Goal: Transaction & Acquisition: Purchase product/service

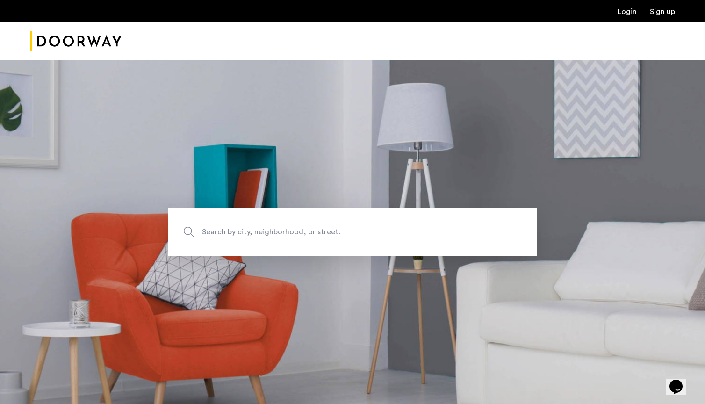
click at [288, 237] on span "Search by city, neighborhood, or street." at bounding box center [331, 232] width 258 height 13
click at [288, 237] on input "Search by city, neighborhood, or street." at bounding box center [352, 232] width 369 height 49
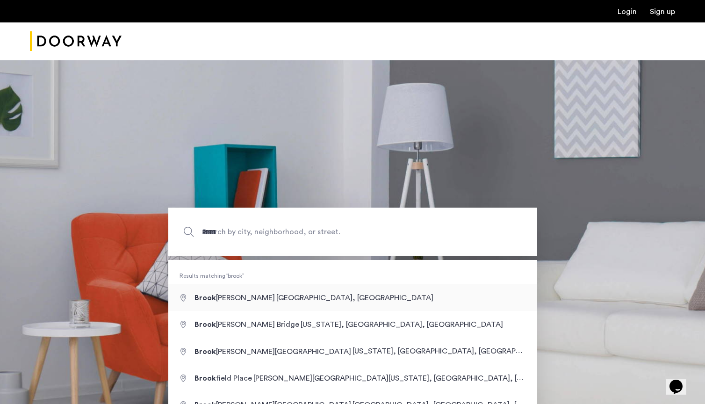
type input "**********"
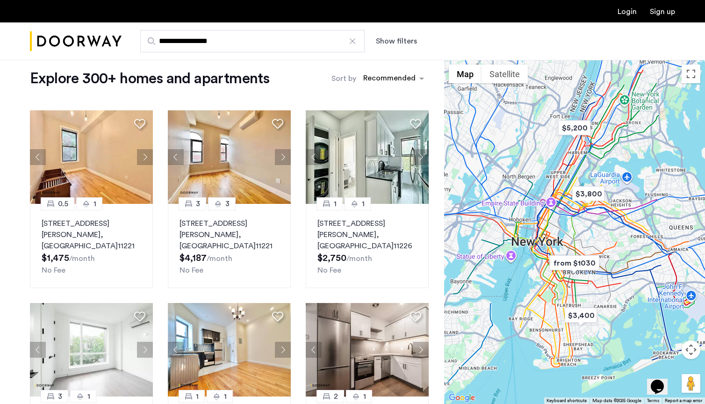
scroll to position [14, 0]
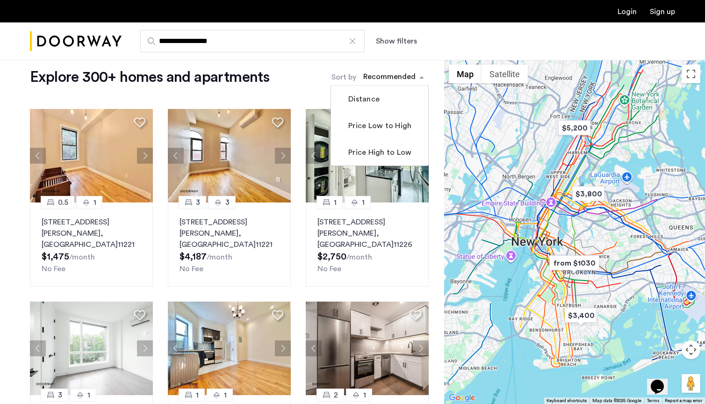
click at [397, 81] on div "sort-apartment" at bounding box center [389, 78] width 55 height 13
click at [376, 152] on label "Price High to Low" at bounding box center [379, 152] width 65 height 11
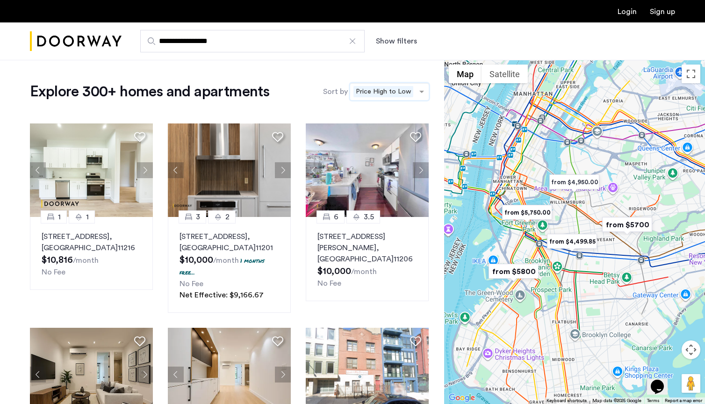
click at [397, 93] on span "Price High to Low" at bounding box center [384, 91] width 60 height 11
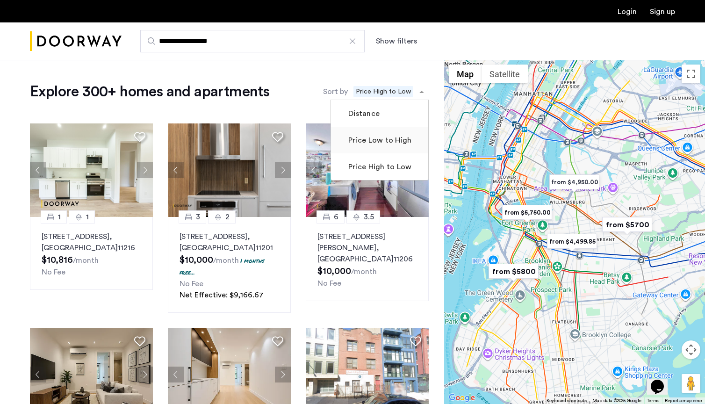
click at [386, 139] on label "Price Low to High" at bounding box center [379, 140] width 65 height 11
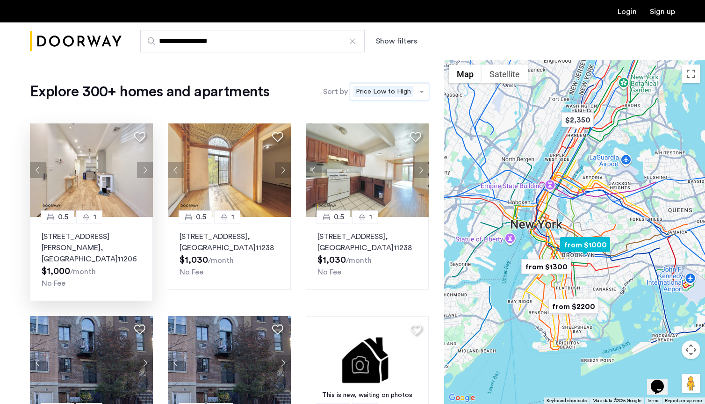
click at [143, 172] on button "Next apartment" at bounding box center [145, 170] width 16 height 16
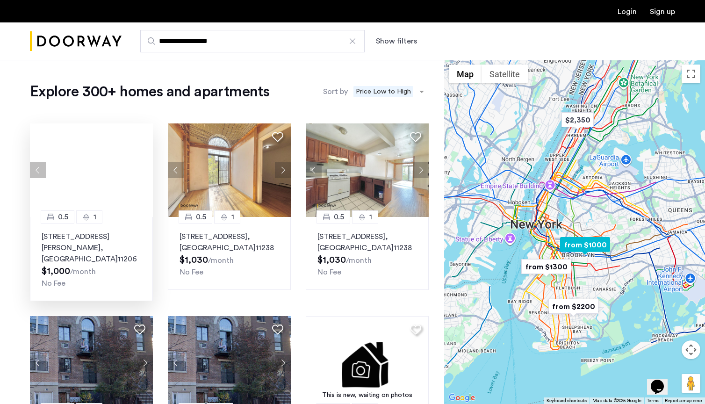
click at [143, 172] on div at bounding box center [91, 170] width 123 height 94
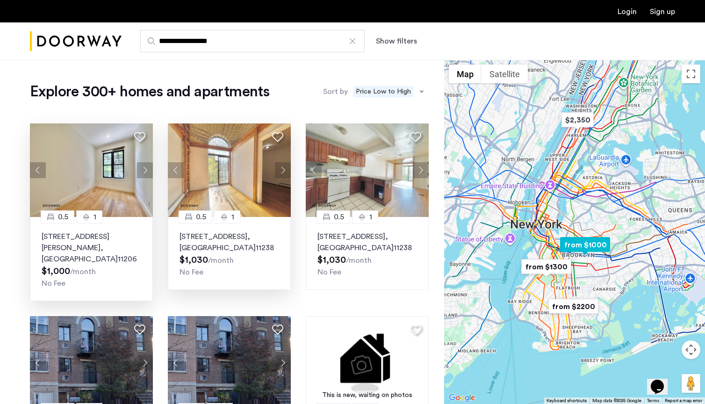
click at [283, 170] on button "Next apartment" at bounding box center [283, 170] width 16 height 16
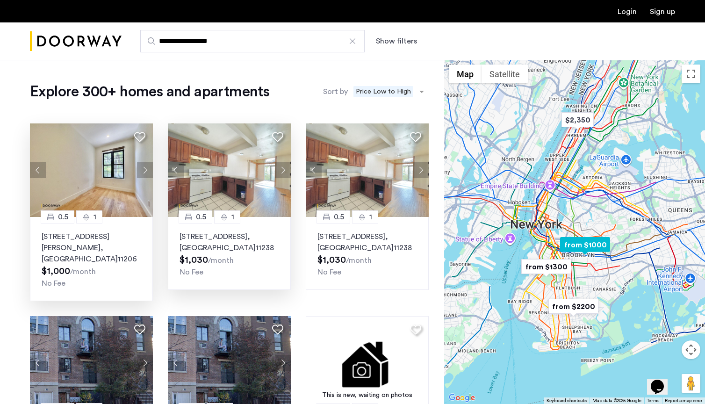
click at [283, 170] on button "Next apartment" at bounding box center [283, 170] width 16 height 16
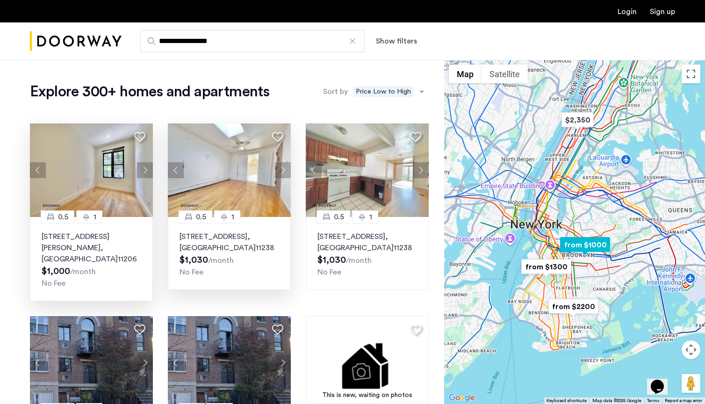
click at [283, 170] on button "Next apartment" at bounding box center [283, 170] width 16 height 16
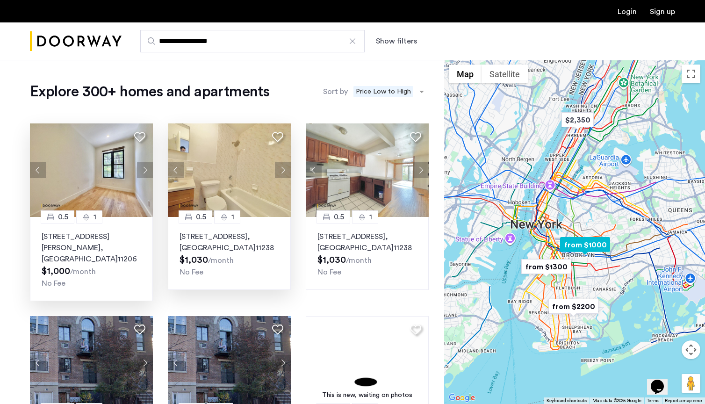
click at [283, 170] on button "Next apartment" at bounding box center [283, 170] width 16 height 16
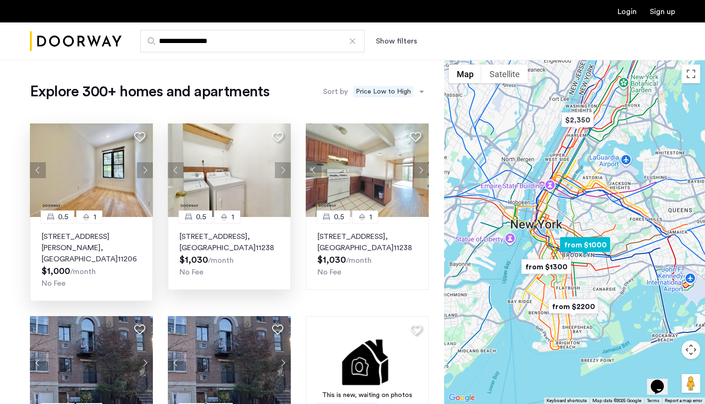
click at [283, 170] on button "Next apartment" at bounding box center [283, 170] width 16 height 16
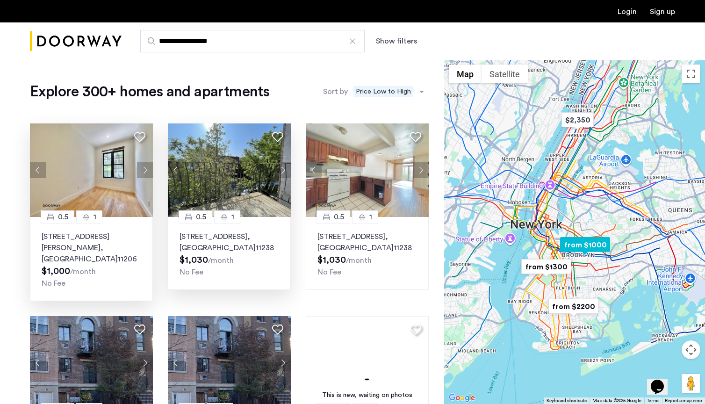
click at [283, 170] on button "Next apartment" at bounding box center [283, 170] width 16 height 16
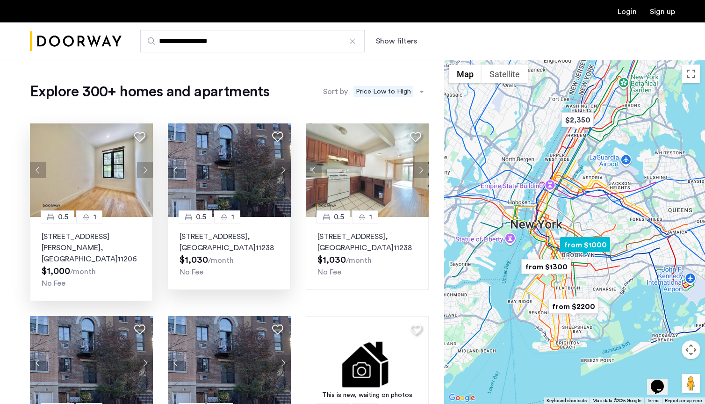
click at [231, 182] on img at bounding box center [229, 170] width 123 height 94
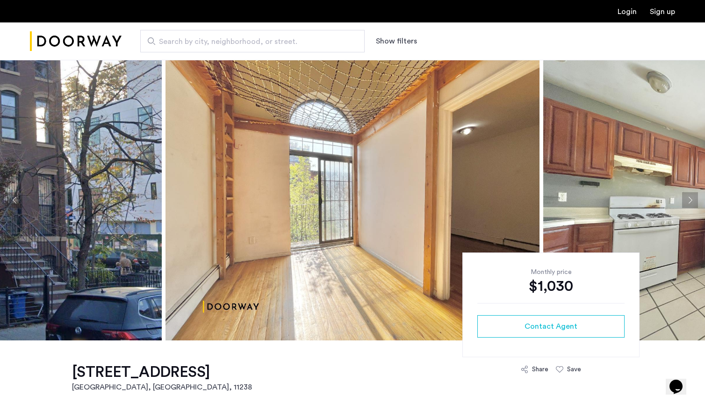
click at [692, 202] on button "Next apartment" at bounding box center [690, 200] width 16 height 16
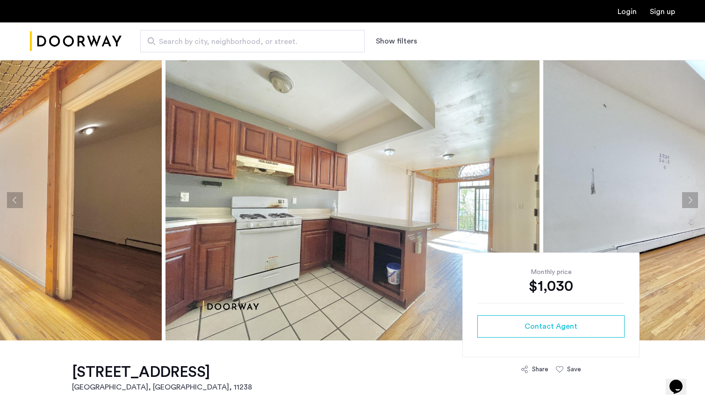
click at [692, 202] on button "Next apartment" at bounding box center [690, 200] width 16 height 16
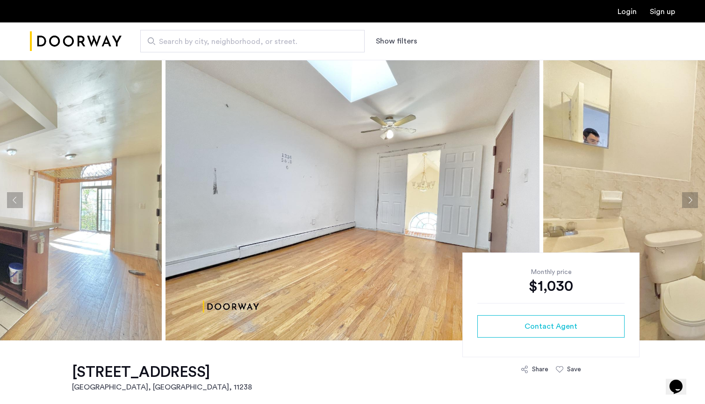
click at [692, 202] on button "Next apartment" at bounding box center [690, 200] width 16 height 16
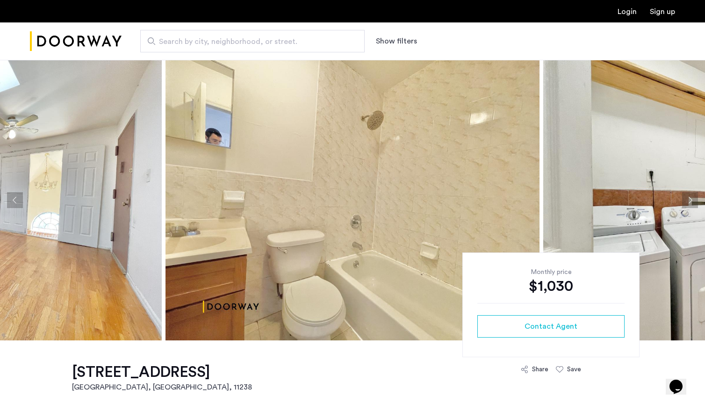
click at [692, 202] on button "Next apartment" at bounding box center [690, 200] width 16 height 16
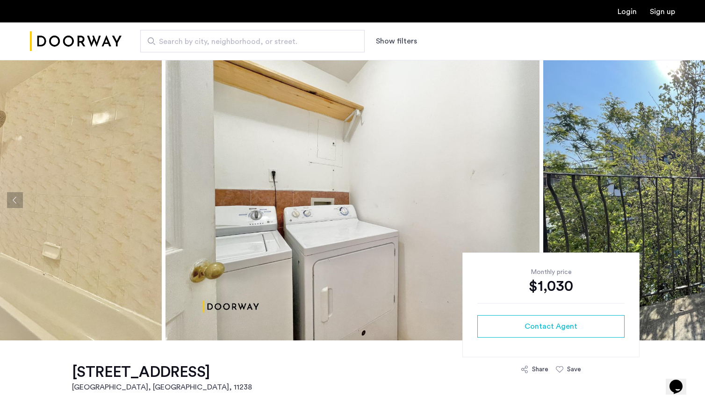
click at [692, 202] on button "Next apartment" at bounding box center [690, 200] width 16 height 16
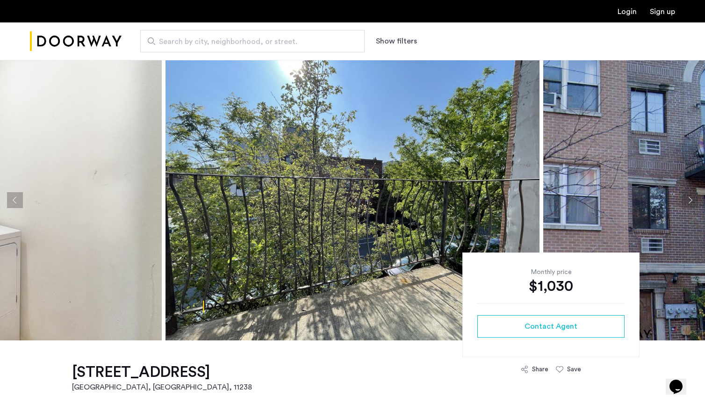
click at [692, 202] on button "Next apartment" at bounding box center [690, 200] width 16 height 16
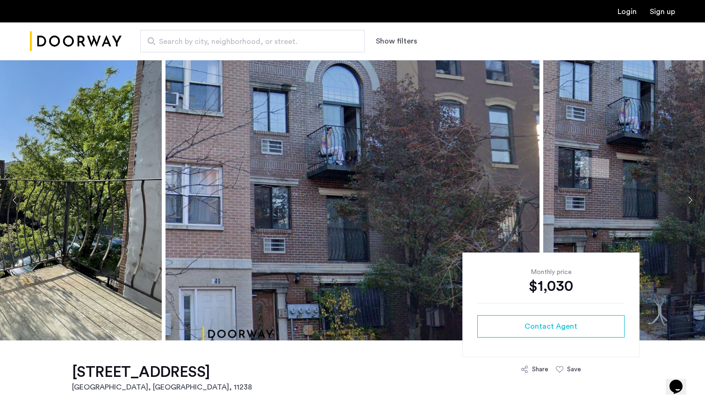
click at [692, 202] on button "Next apartment" at bounding box center [690, 200] width 16 height 16
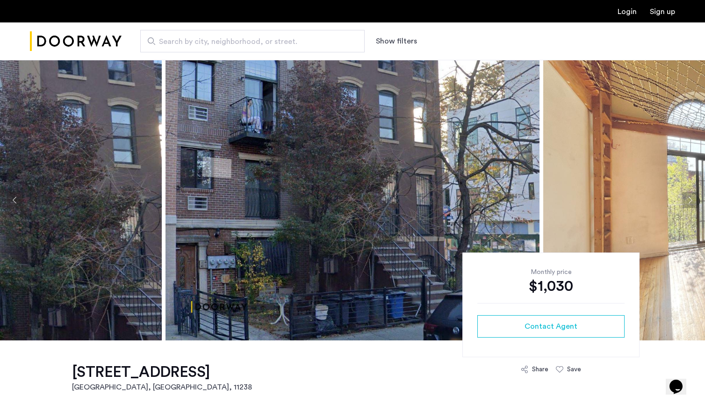
click at [692, 202] on button "Next apartment" at bounding box center [690, 200] width 16 height 16
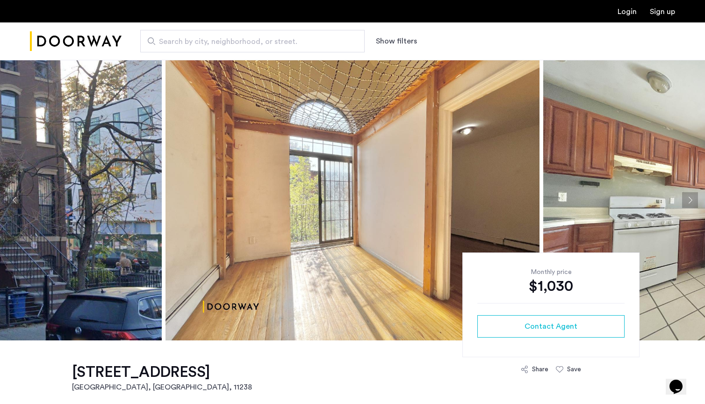
click at [692, 202] on button "Next apartment" at bounding box center [690, 200] width 16 height 16
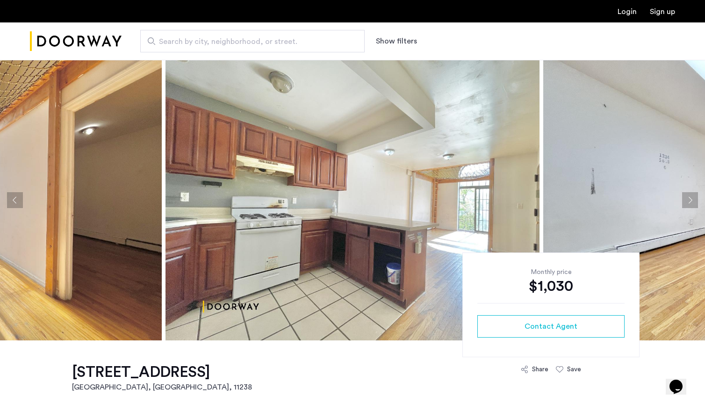
click at [692, 202] on button "Next apartment" at bounding box center [690, 200] width 16 height 16
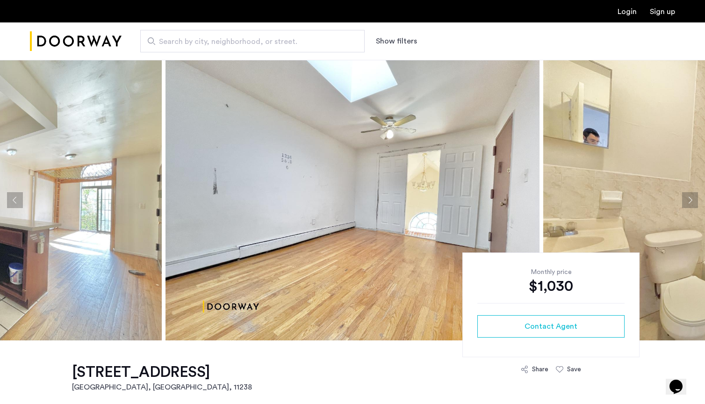
click at [692, 202] on button "Next apartment" at bounding box center [690, 200] width 16 height 16
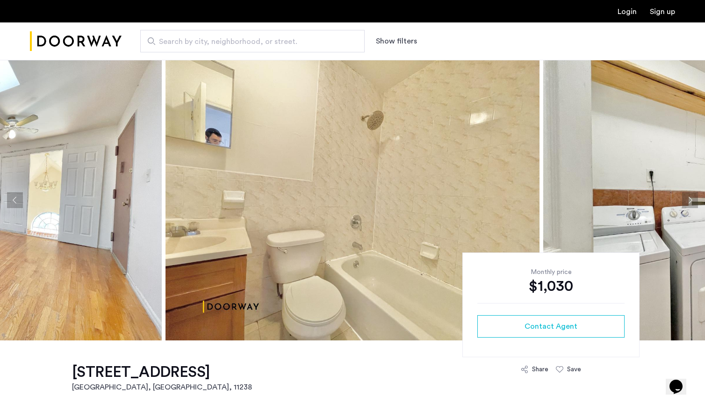
click at [691, 202] on button "Next apartment" at bounding box center [690, 200] width 16 height 16
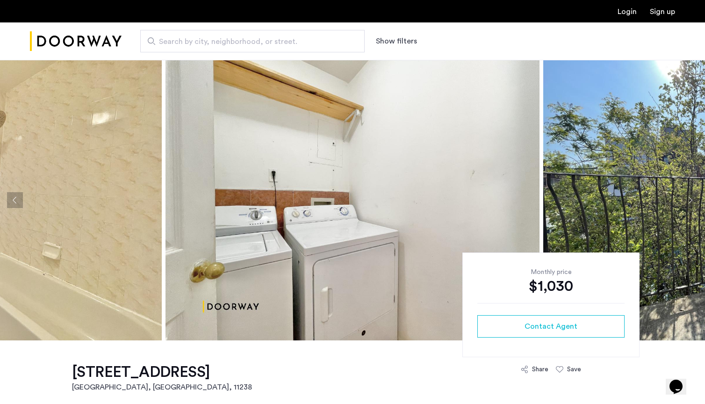
click at [690, 202] on button "Next apartment" at bounding box center [690, 200] width 16 height 16
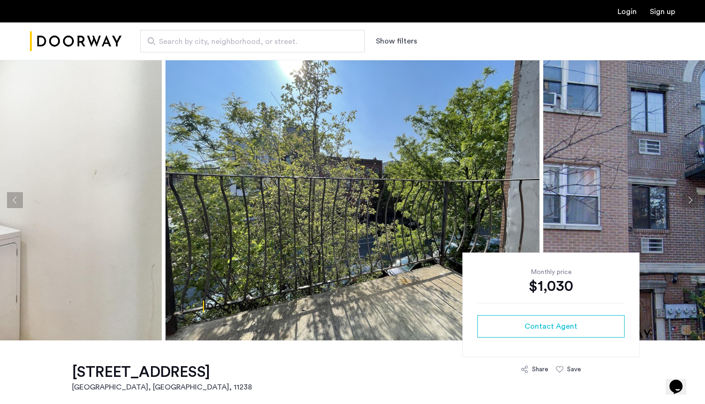
click at [690, 202] on button "Next apartment" at bounding box center [690, 200] width 16 height 16
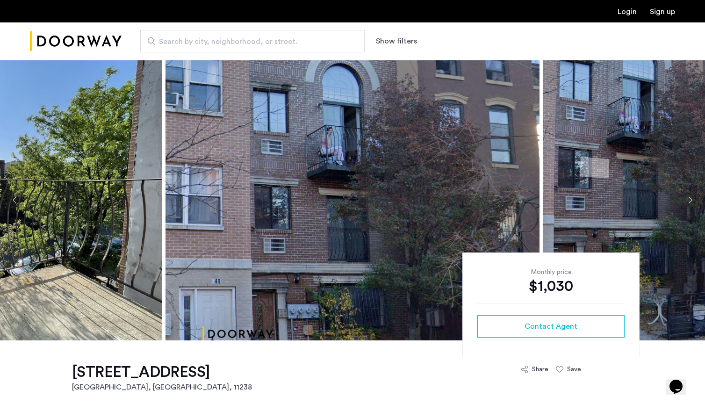
click at [690, 202] on button "Next apartment" at bounding box center [690, 200] width 16 height 16
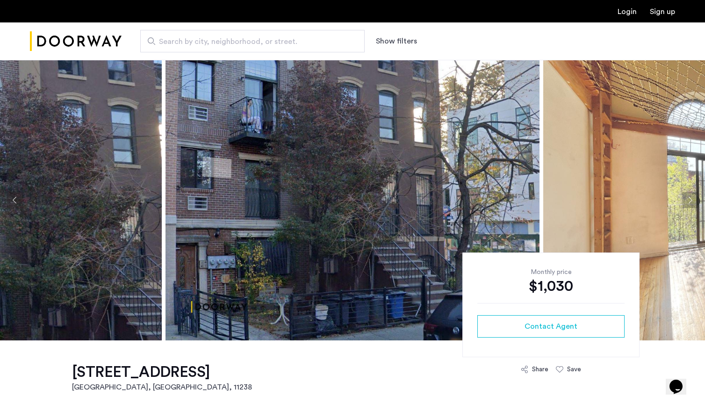
click at [690, 202] on button "Next apartment" at bounding box center [690, 200] width 16 height 16
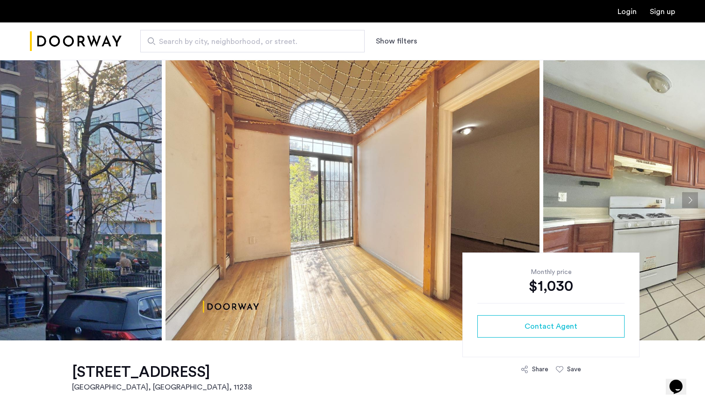
click at [690, 202] on button "Next apartment" at bounding box center [690, 200] width 16 height 16
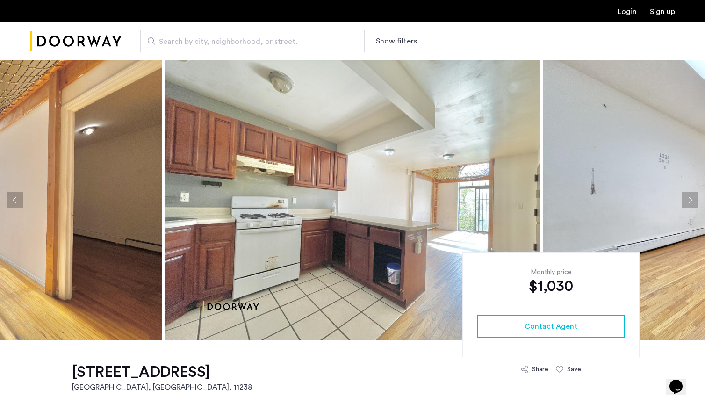
click at [690, 202] on button "Next apartment" at bounding box center [690, 200] width 16 height 16
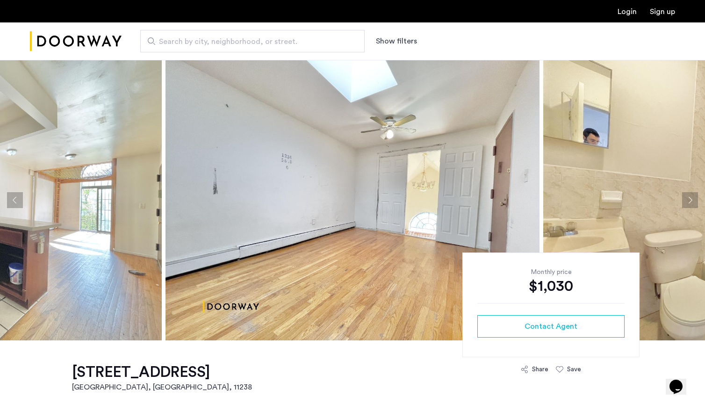
click at [687, 202] on button "Next apartment" at bounding box center [690, 200] width 16 height 16
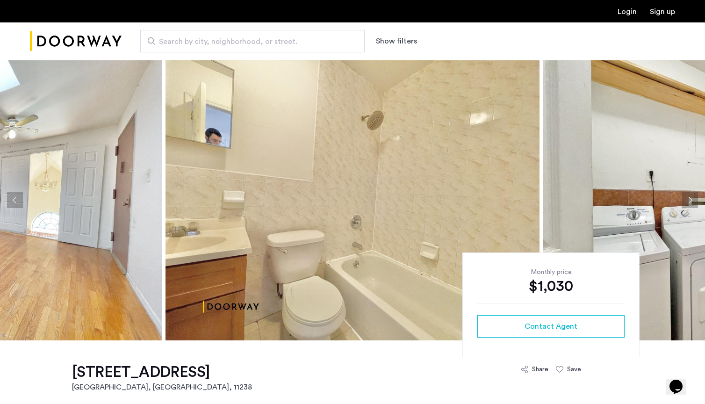
click at [687, 202] on button "Next apartment" at bounding box center [690, 200] width 16 height 16
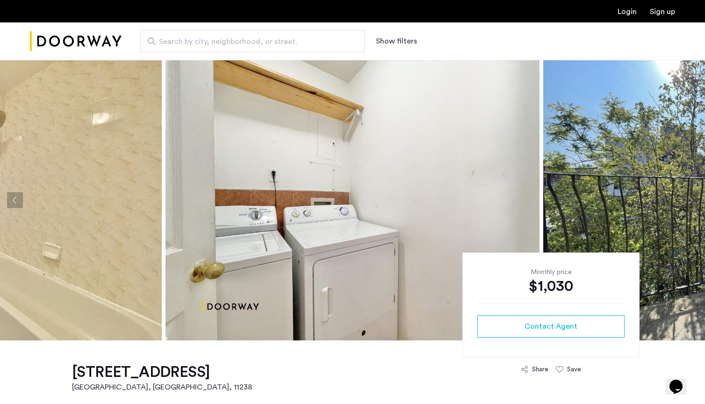
click at [686, 202] on button "Next apartment" at bounding box center [690, 200] width 16 height 16
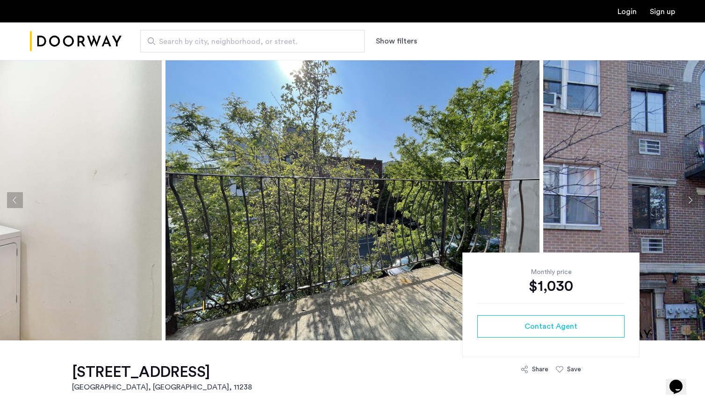
click at [685, 202] on button "Next apartment" at bounding box center [690, 200] width 16 height 16
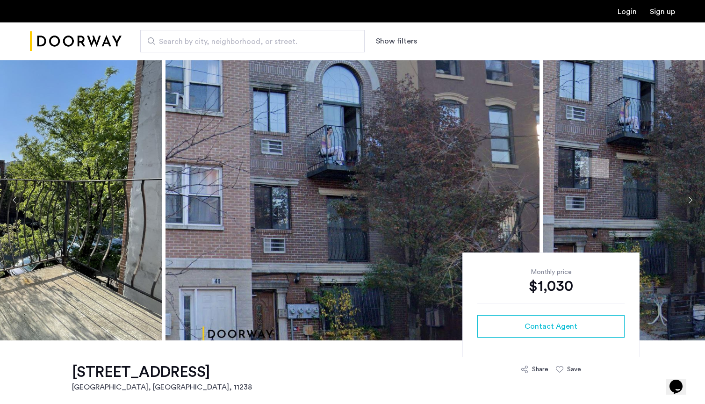
click at [685, 202] on button "Next apartment" at bounding box center [690, 200] width 16 height 16
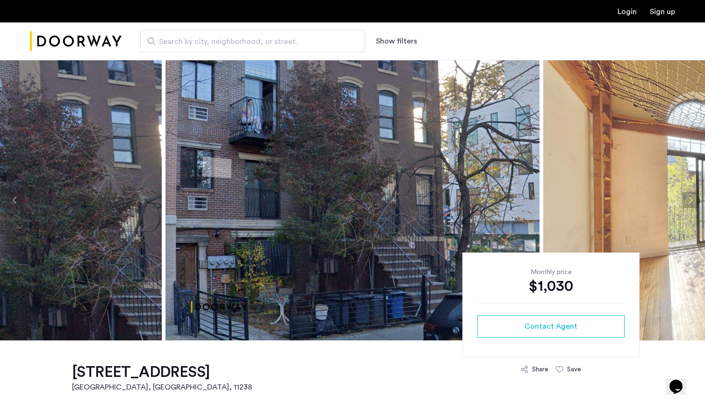
click at [684, 202] on button "Next apartment" at bounding box center [690, 200] width 16 height 16
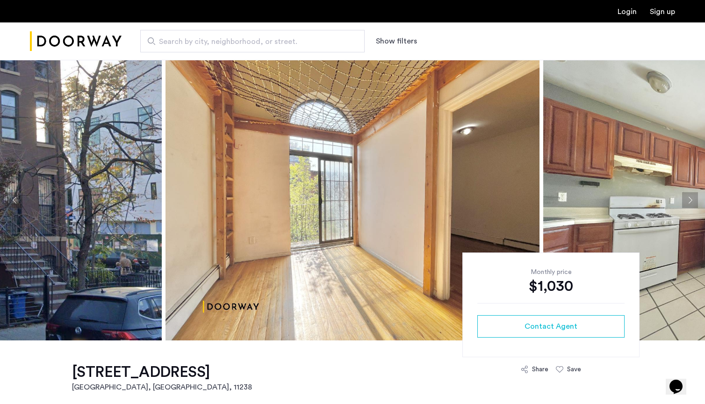
click at [684, 202] on button "Next apartment" at bounding box center [690, 200] width 16 height 16
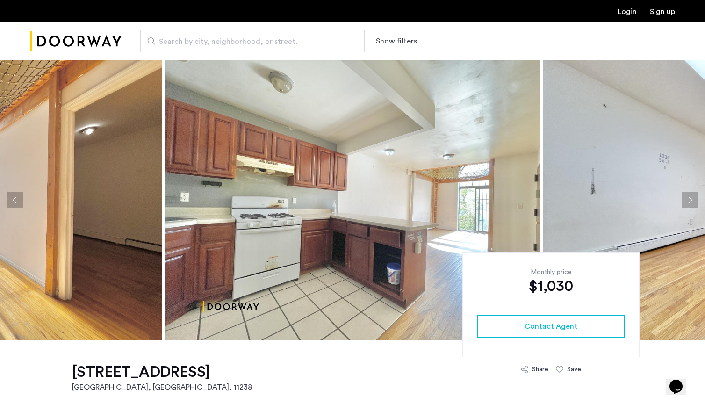
click at [683, 202] on button "Next apartment" at bounding box center [690, 200] width 16 height 16
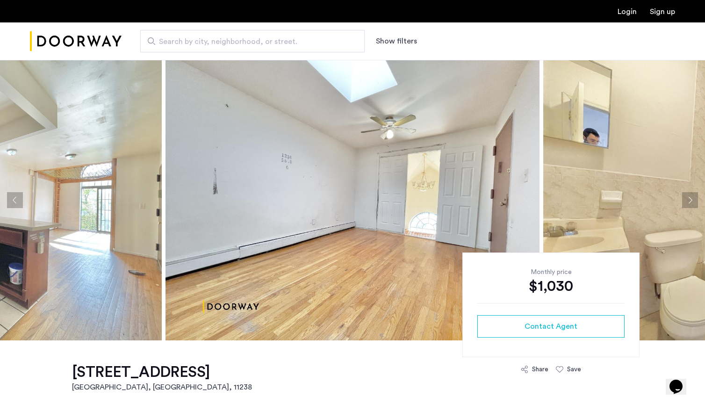
click at [683, 202] on button "Next apartment" at bounding box center [690, 200] width 16 height 16
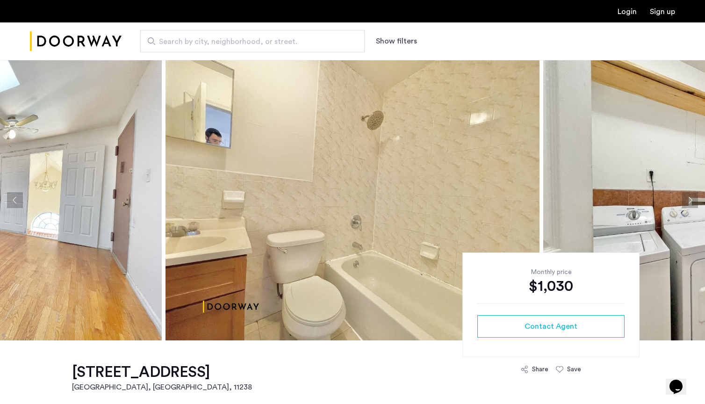
click at [683, 202] on button "Next apartment" at bounding box center [690, 200] width 16 height 16
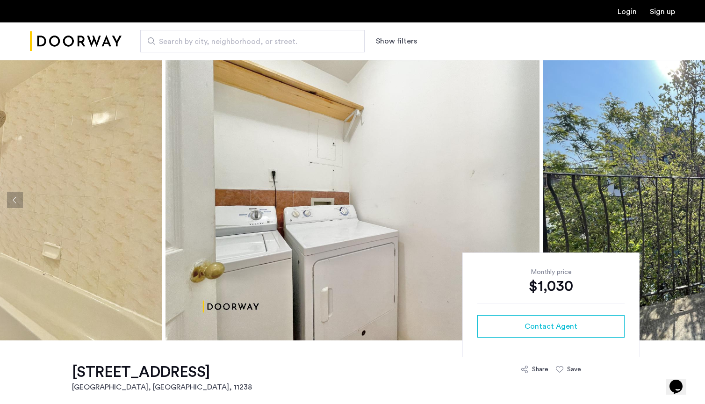
click at [683, 202] on button "Next apartment" at bounding box center [690, 200] width 16 height 16
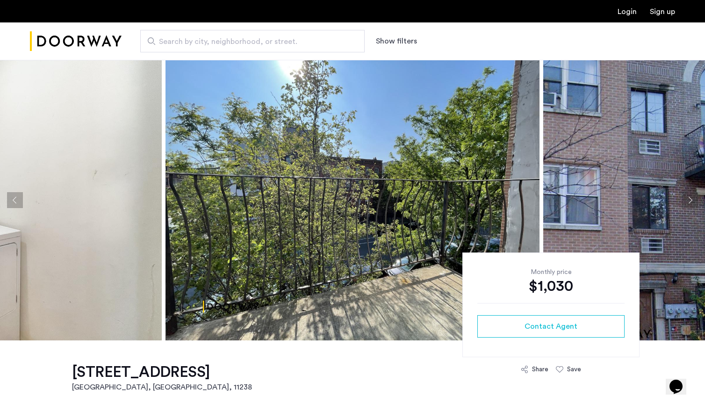
click at [683, 202] on button "Next apartment" at bounding box center [690, 200] width 16 height 16
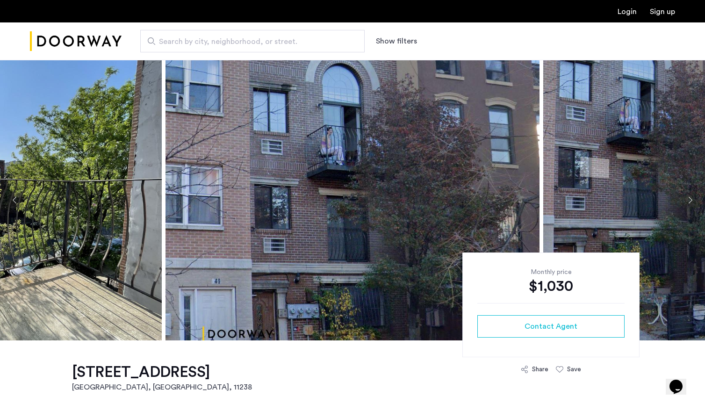
click at [683, 202] on button "Next apartment" at bounding box center [690, 200] width 16 height 16
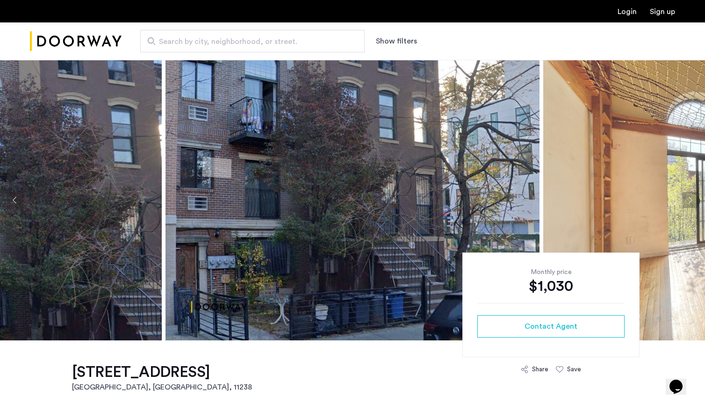
click at [683, 202] on button "Next apartment" at bounding box center [690, 200] width 16 height 16
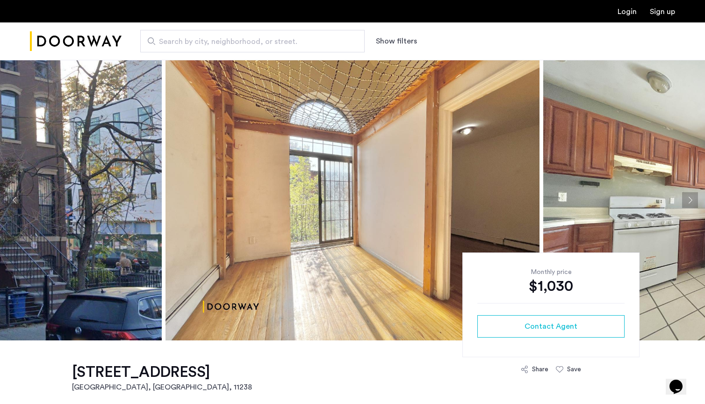
click at [689, 197] on button "Next apartment" at bounding box center [690, 200] width 16 height 16
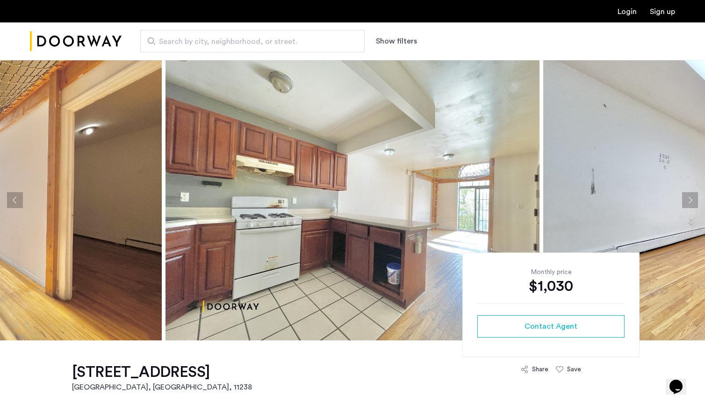
click at [689, 197] on button "Next apartment" at bounding box center [690, 200] width 16 height 16
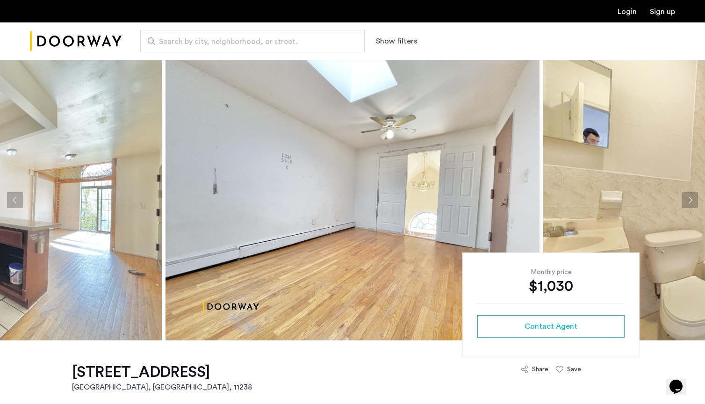
click at [689, 197] on button "Next apartment" at bounding box center [690, 200] width 16 height 16
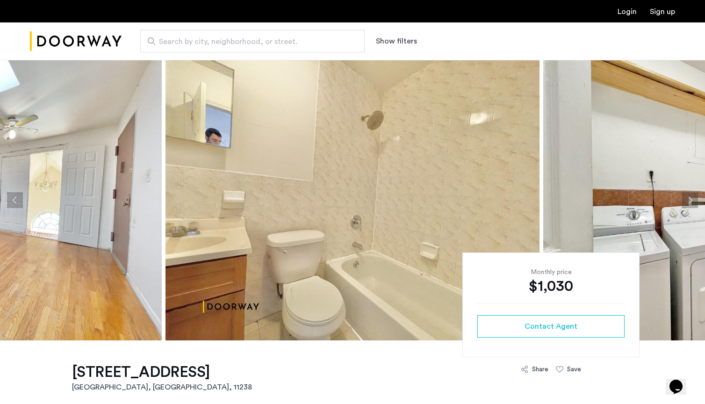
click at [686, 205] on button "Next apartment" at bounding box center [690, 200] width 16 height 16
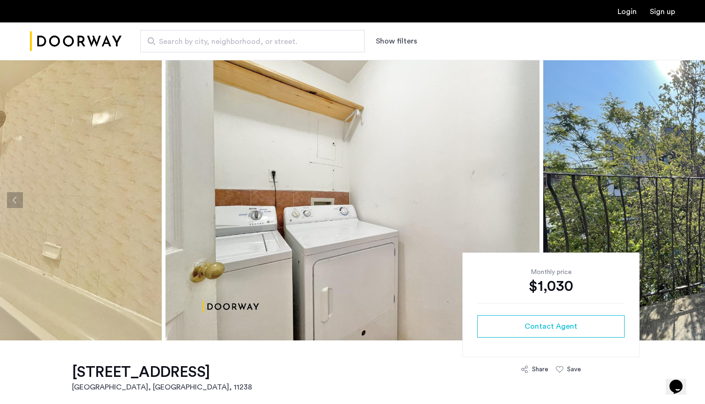
click at [686, 205] on button "Next apartment" at bounding box center [690, 200] width 16 height 16
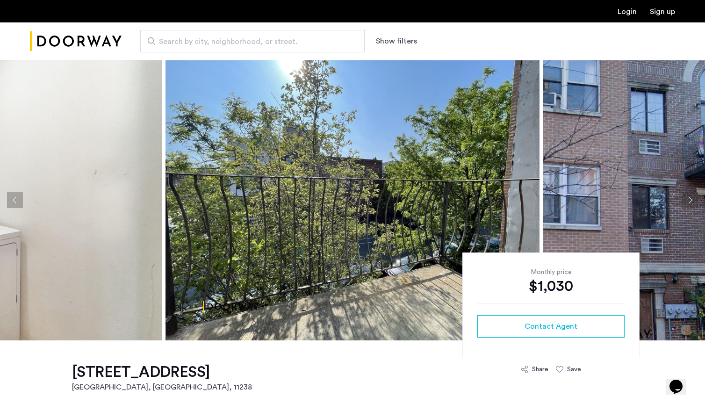
click at [686, 205] on button "Next apartment" at bounding box center [690, 200] width 16 height 16
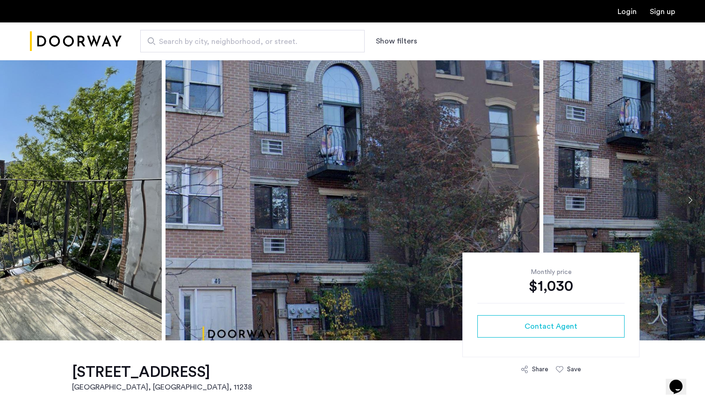
click at [686, 205] on button "Next apartment" at bounding box center [690, 200] width 16 height 16
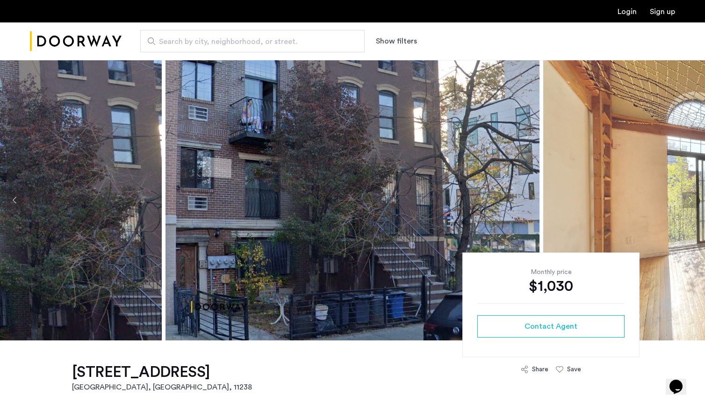
click at [686, 205] on button "Next apartment" at bounding box center [690, 200] width 16 height 16
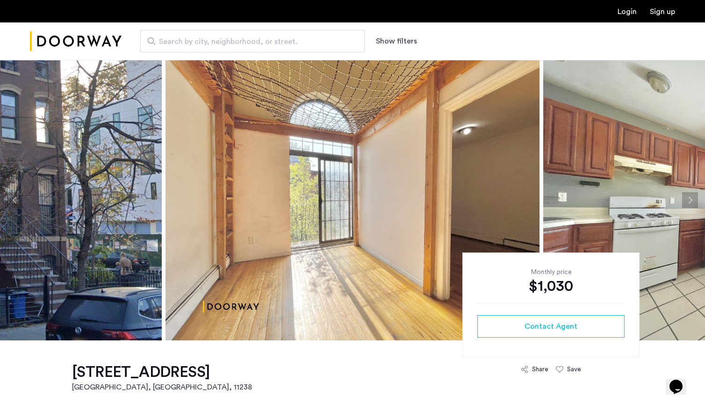
click at [686, 205] on button "Next apartment" at bounding box center [690, 200] width 16 height 16
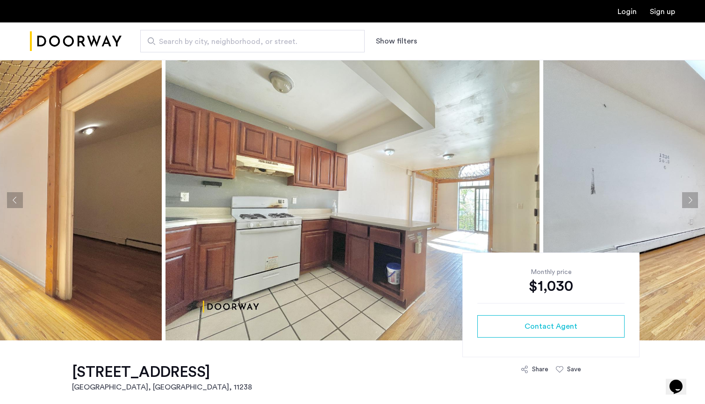
click at [686, 205] on button "Next apartment" at bounding box center [690, 200] width 16 height 16
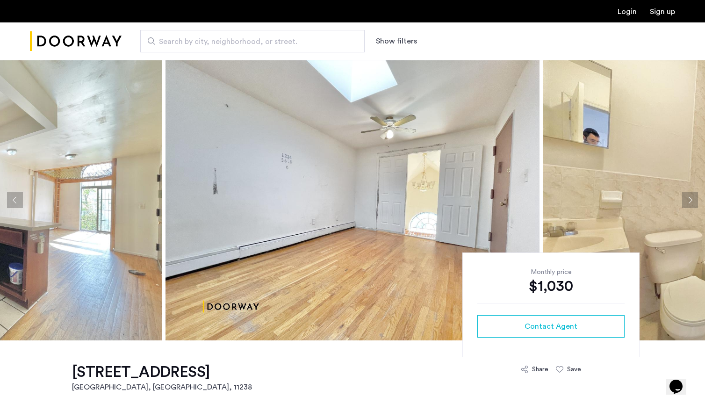
click at [686, 205] on button "Next apartment" at bounding box center [690, 200] width 16 height 16
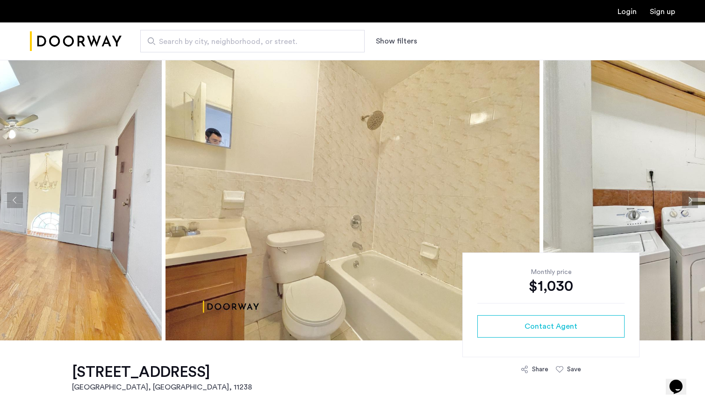
click at [686, 205] on button "Next apartment" at bounding box center [690, 200] width 16 height 16
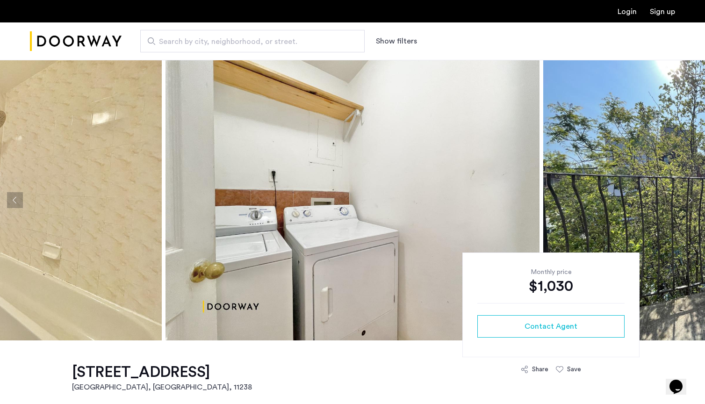
click at [686, 205] on button "Next apartment" at bounding box center [690, 200] width 16 height 16
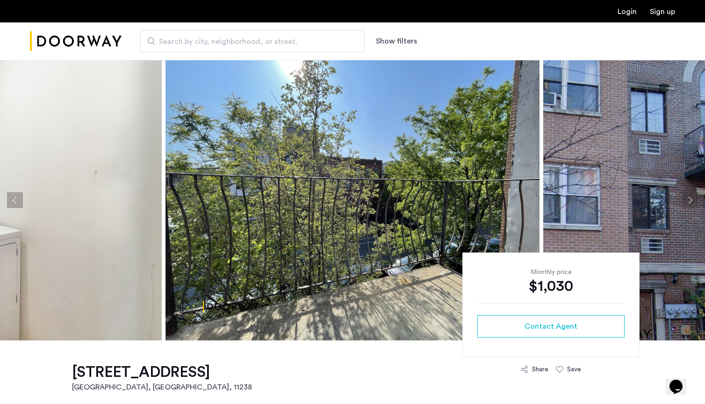
click at [686, 205] on button "Next apartment" at bounding box center [690, 200] width 16 height 16
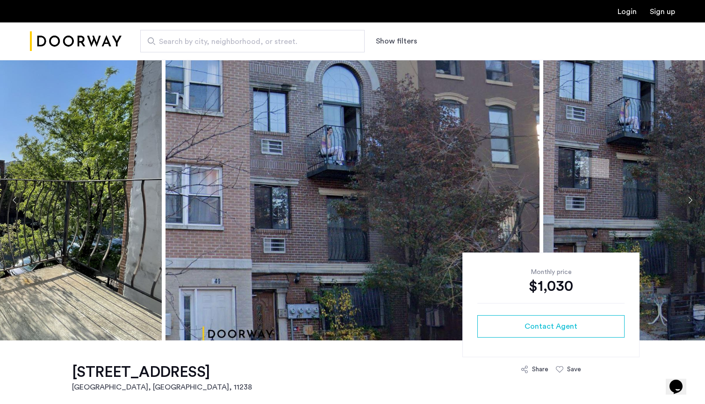
click at [686, 205] on button "Next apartment" at bounding box center [690, 200] width 16 height 16
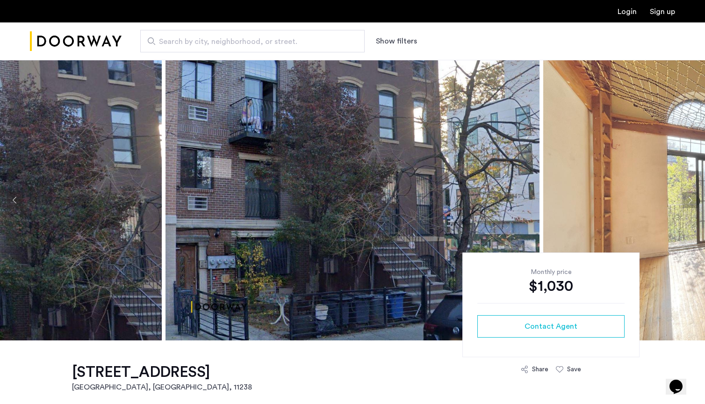
click at [684, 205] on button "Next apartment" at bounding box center [690, 200] width 16 height 16
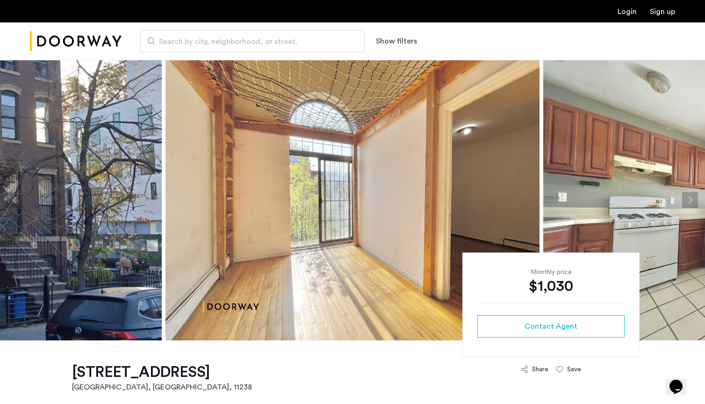
click at [684, 205] on button "Next apartment" at bounding box center [690, 200] width 16 height 16
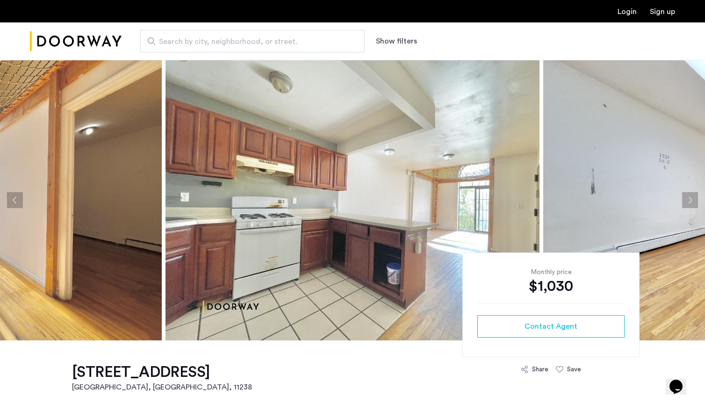
click at [684, 205] on button "Next apartment" at bounding box center [690, 200] width 16 height 16
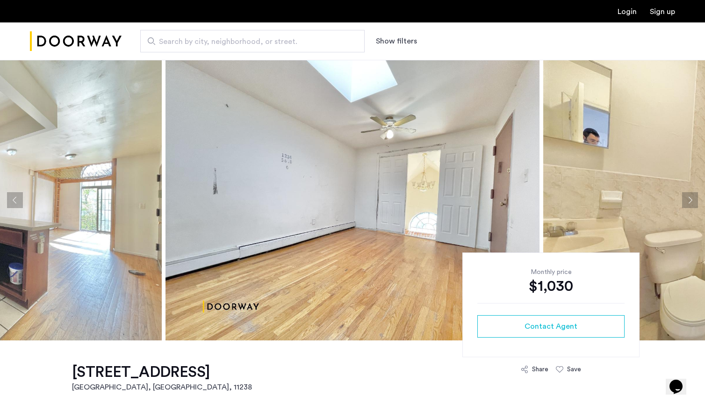
click at [684, 205] on button "Next apartment" at bounding box center [690, 200] width 16 height 16
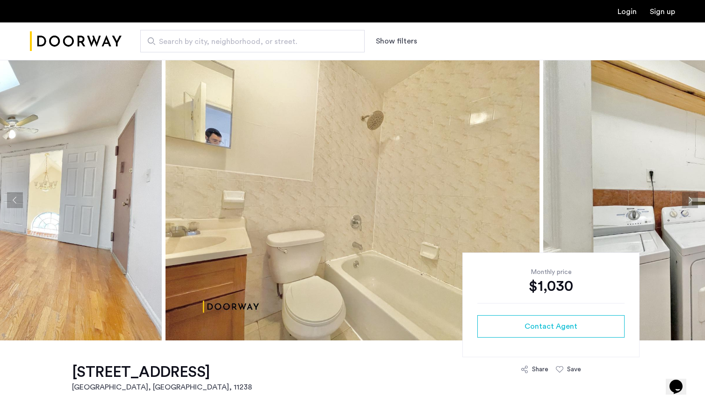
click at [684, 205] on button "Next apartment" at bounding box center [690, 200] width 16 height 16
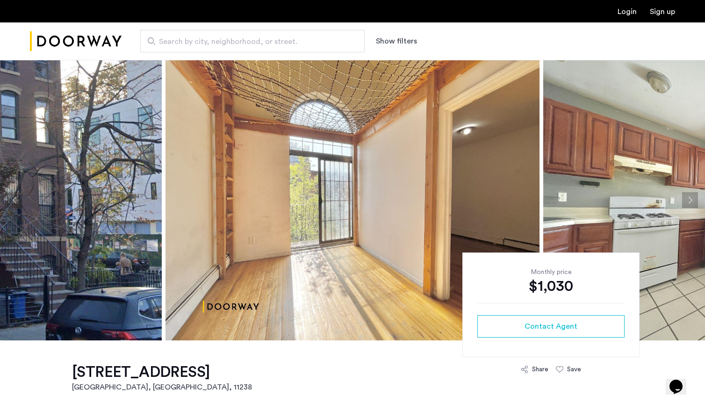
click at [202, 41] on span "Search by city, neighborhood, or street." at bounding box center [249, 41] width 180 height 11
click at [202, 41] on input "Search by city, neighborhood, or street." at bounding box center [252, 41] width 224 height 22
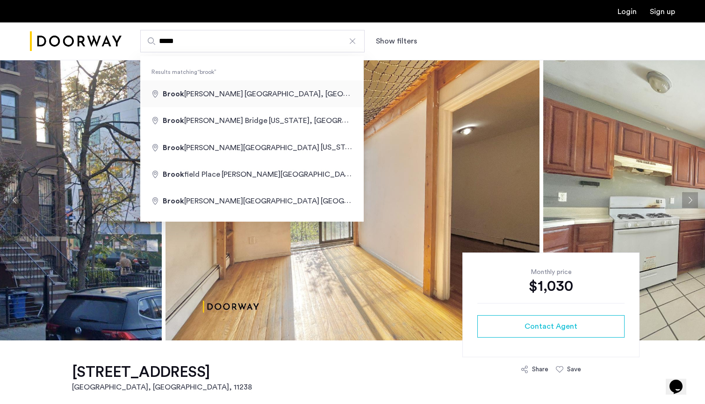
type input "**********"
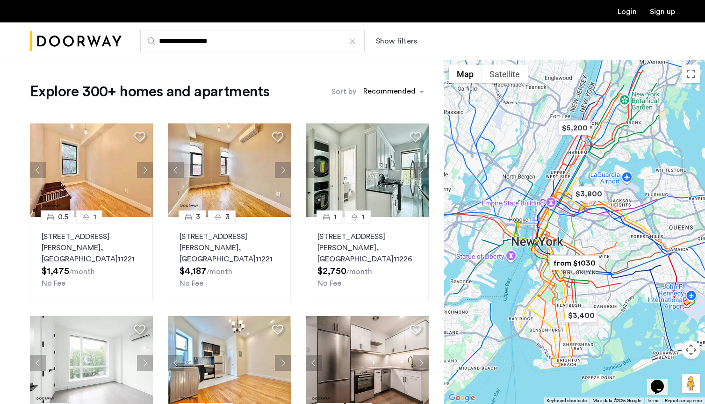
click at [399, 41] on button "Show filters" at bounding box center [396, 41] width 41 height 11
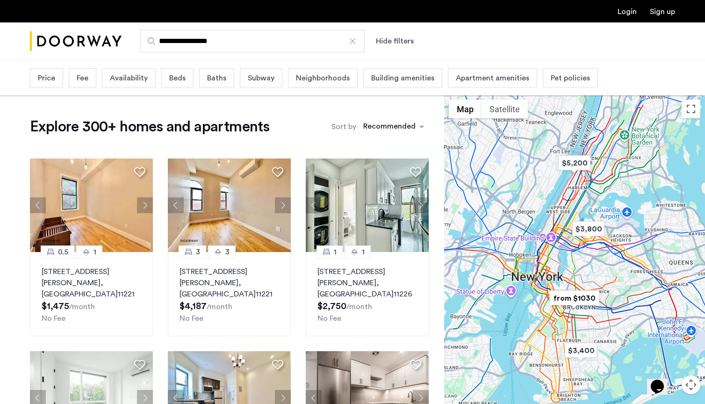
click at [176, 81] on span "Beds" at bounding box center [177, 77] width 16 height 11
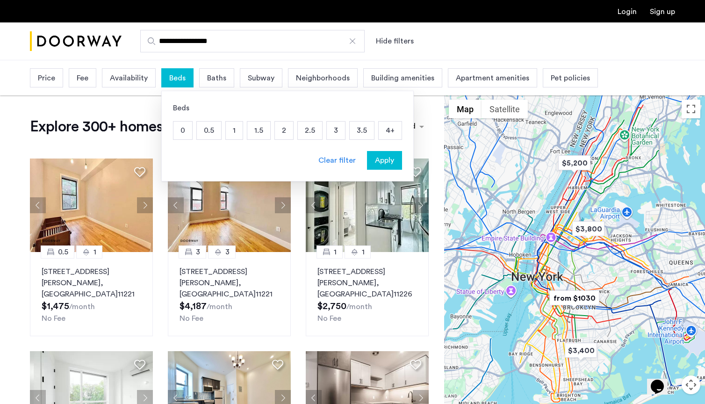
click at [234, 130] on p "1" at bounding box center [234, 131] width 17 height 18
click at [385, 164] on span "Apply" at bounding box center [384, 160] width 19 height 11
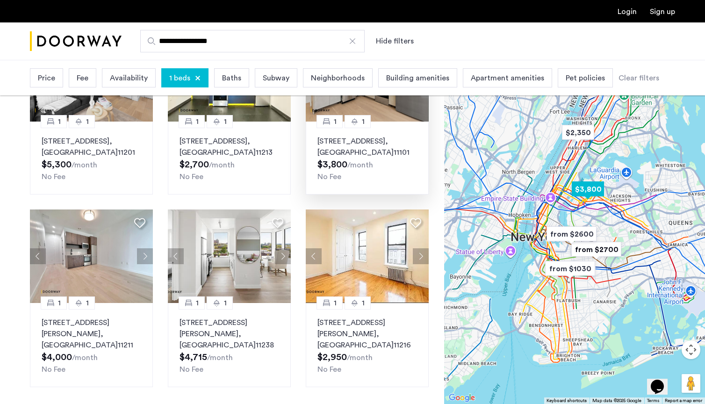
scroll to position [528, 0]
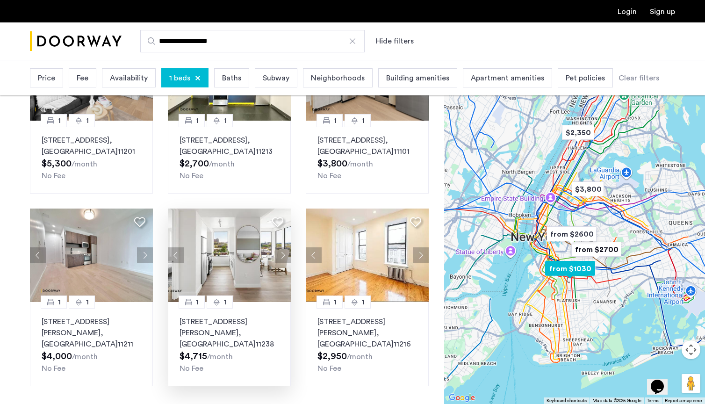
click at [280, 263] on button "Next apartment" at bounding box center [283, 255] width 16 height 16
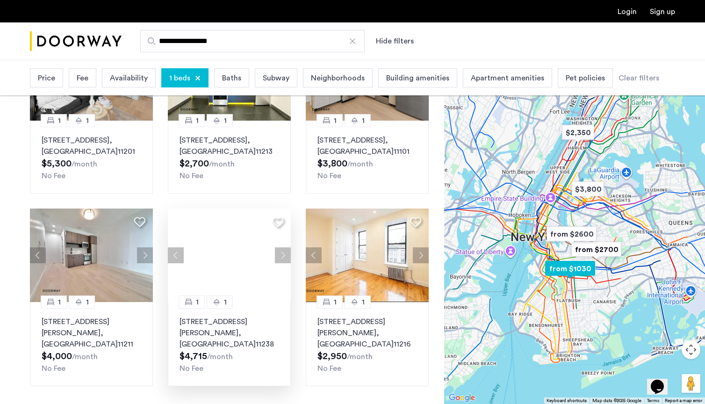
click at [280, 263] on button "Next apartment" at bounding box center [283, 255] width 16 height 16
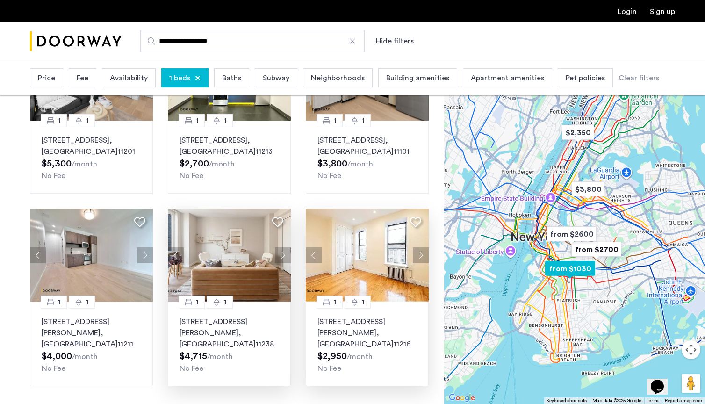
click at [418, 263] on button "Next apartment" at bounding box center [421, 255] width 16 height 16
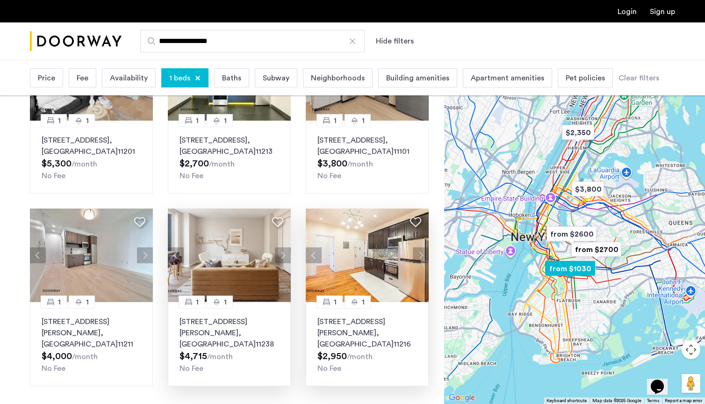
click at [418, 263] on button "Next apartment" at bounding box center [421, 255] width 16 height 16
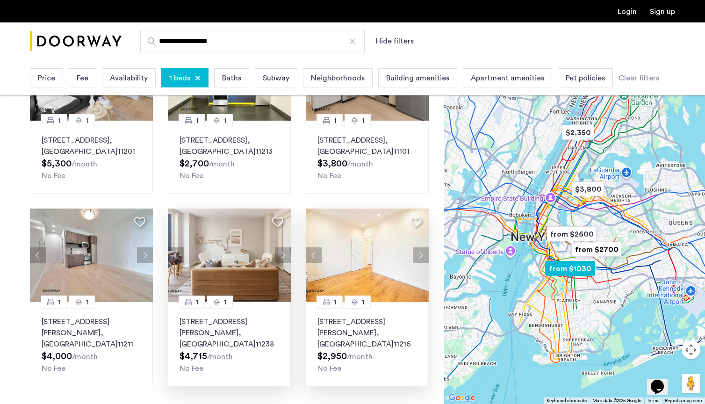
click at [418, 263] on button "Next apartment" at bounding box center [421, 255] width 16 height 16
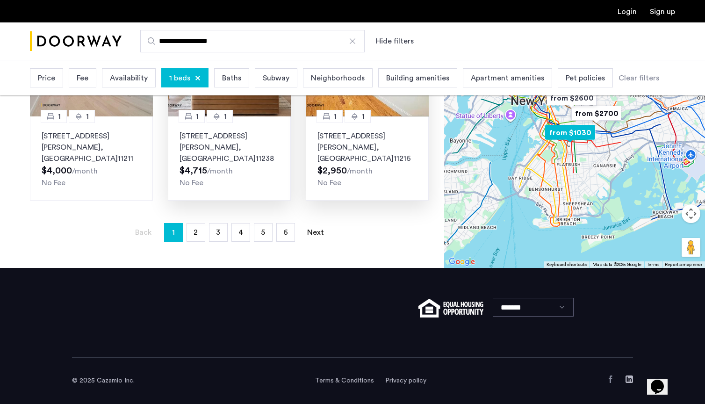
scroll to position [716, 0]
click at [193, 235] on link "page 2" at bounding box center [196, 233] width 18 height 18
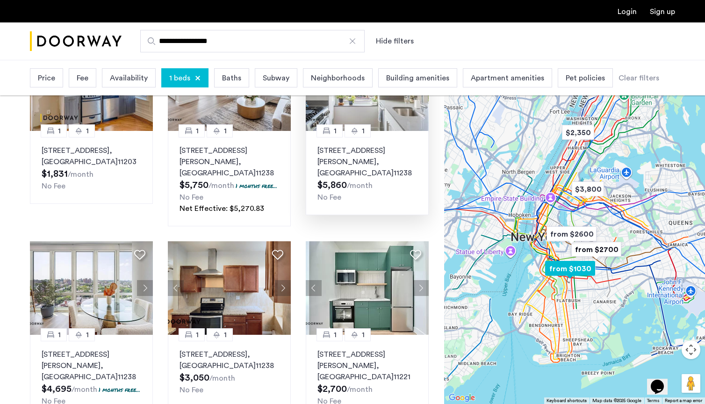
scroll to position [334, 0]
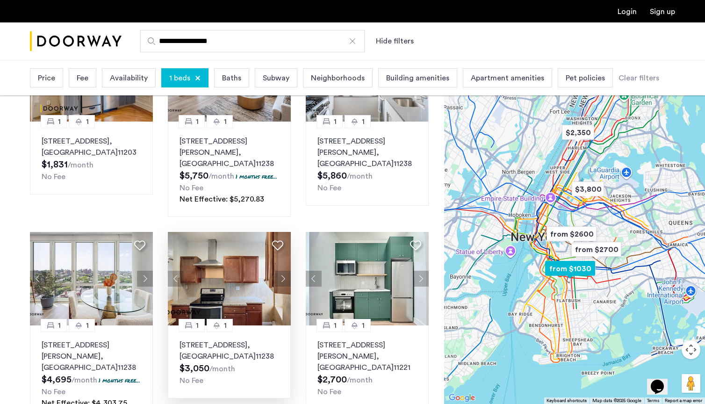
click at [280, 271] on button "Next apartment" at bounding box center [283, 279] width 16 height 16
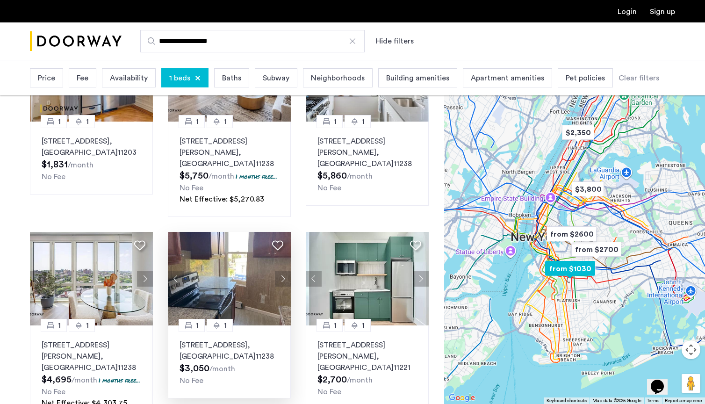
click at [280, 271] on button "Next apartment" at bounding box center [283, 279] width 16 height 16
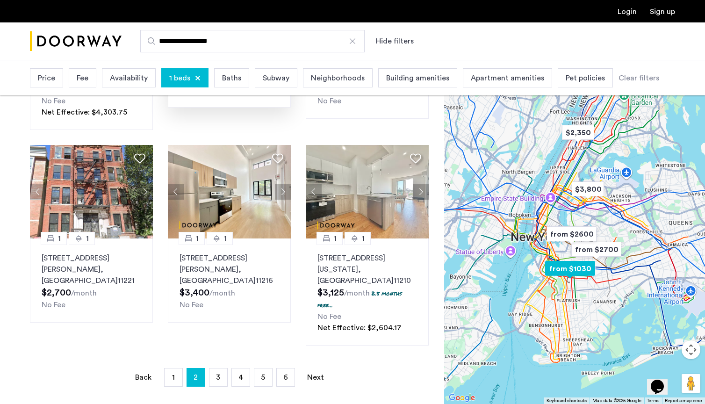
scroll to position [654, 0]
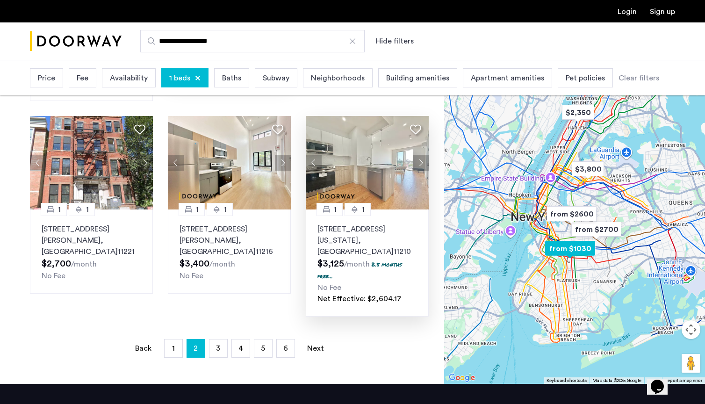
click at [421, 155] on button "Next apartment" at bounding box center [421, 163] width 16 height 16
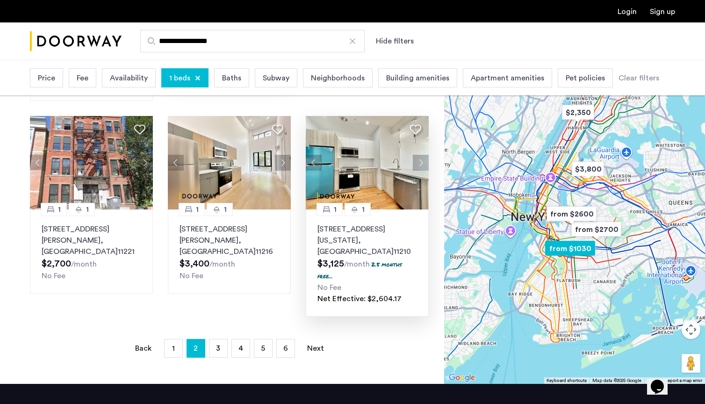
click at [421, 155] on button "Next apartment" at bounding box center [421, 163] width 16 height 16
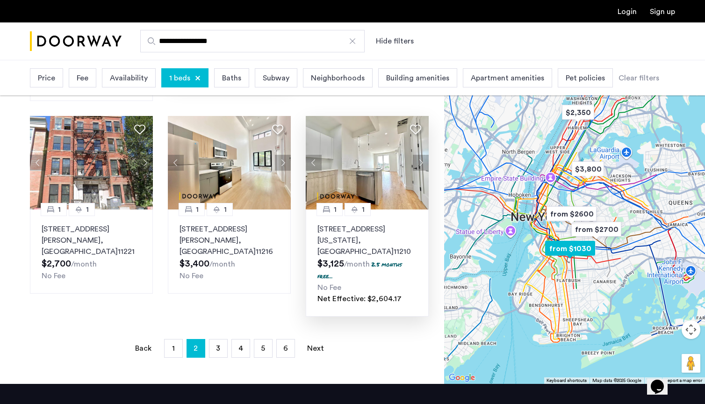
click at [421, 155] on button "Next apartment" at bounding box center [421, 163] width 16 height 16
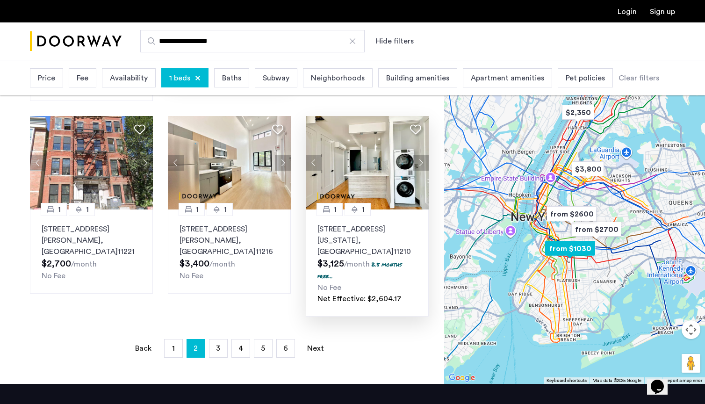
click at [421, 155] on button "Next apartment" at bounding box center [421, 163] width 16 height 16
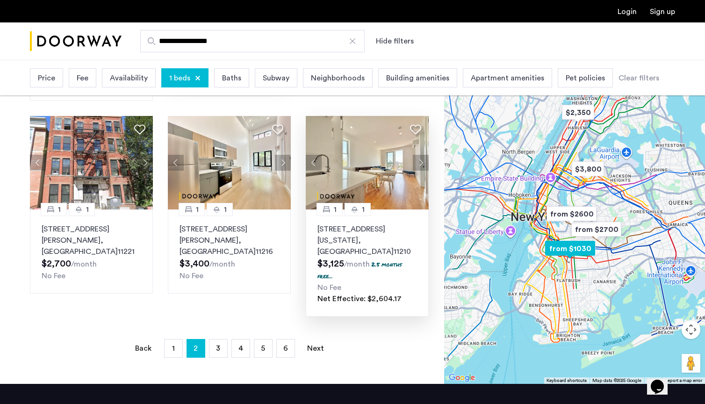
click at [421, 155] on button "Next apartment" at bounding box center [421, 163] width 16 height 16
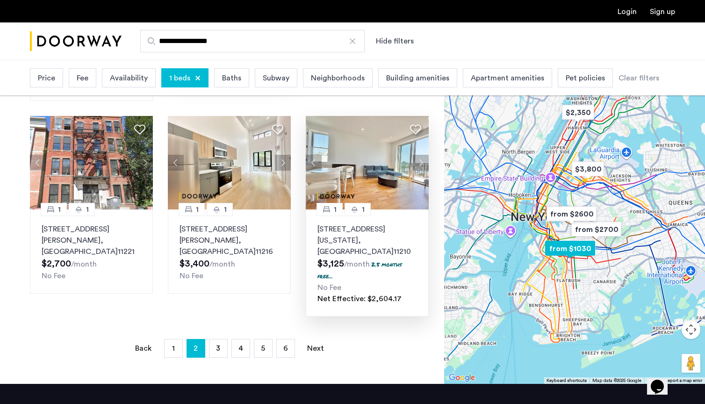
click at [421, 155] on button "Next apartment" at bounding box center [421, 163] width 16 height 16
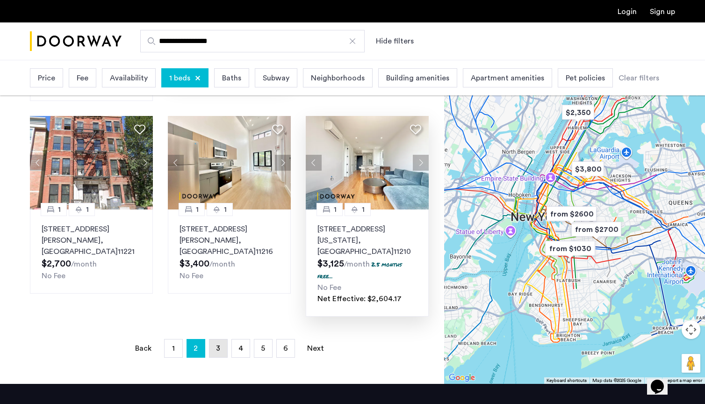
click at [222, 340] on link "page 3" at bounding box center [218, 349] width 18 height 18
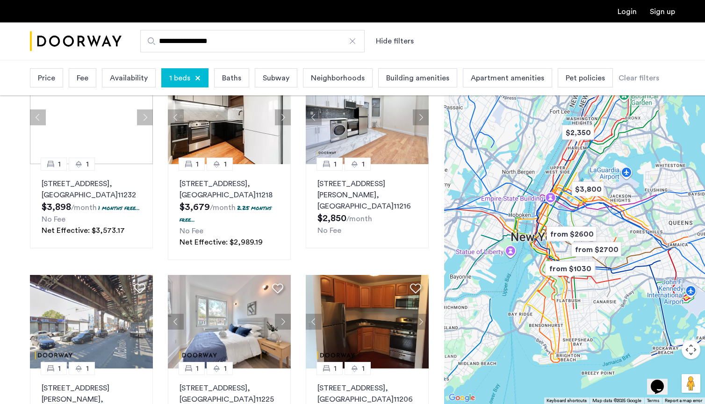
scroll to position [651, 0]
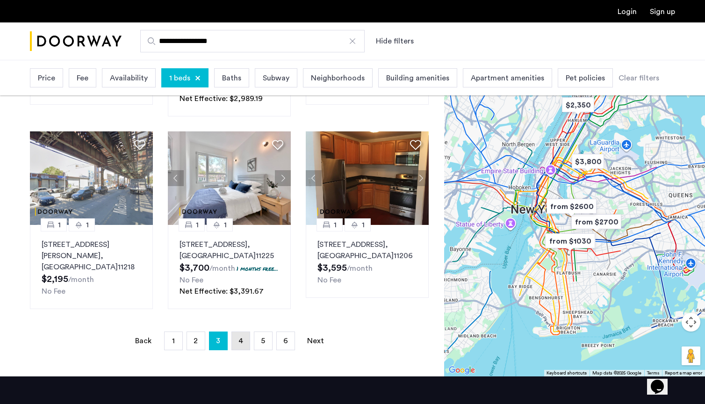
click at [243, 345] on span "4" at bounding box center [240, 340] width 5 height 7
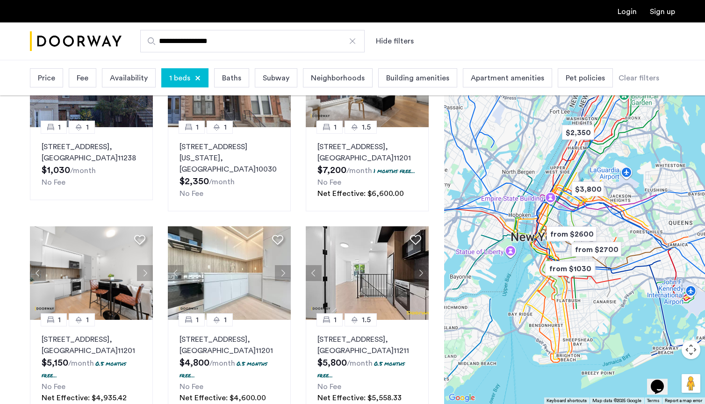
scroll to position [173, 0]
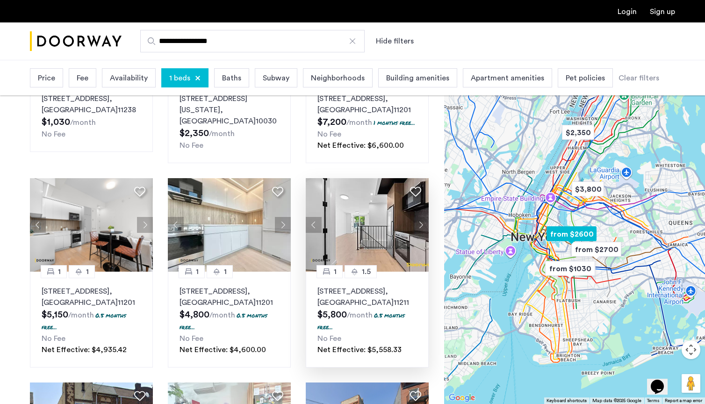
click at [417, 223] on button "Next apartment" at bounding box center [421, 225] width 16 height 16
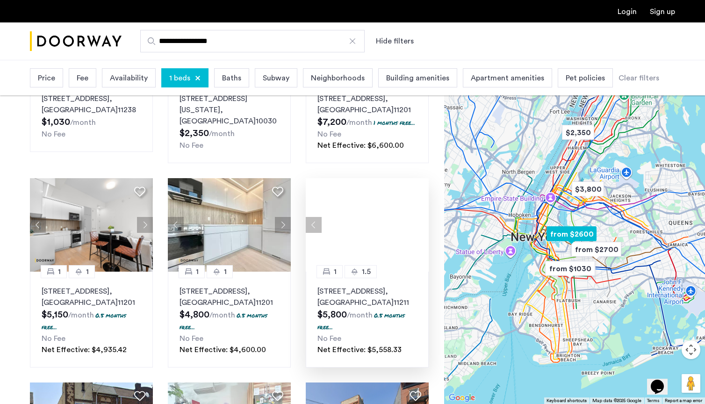
click at [417, 223] on div at bounding box center [367, 225] width 123 height 94
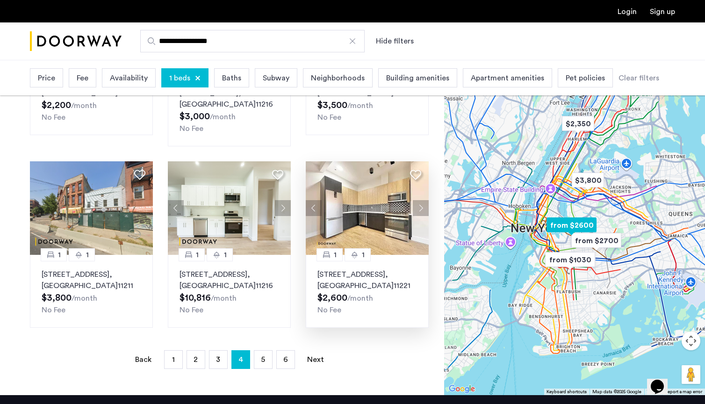
scroll to position [596, 0]
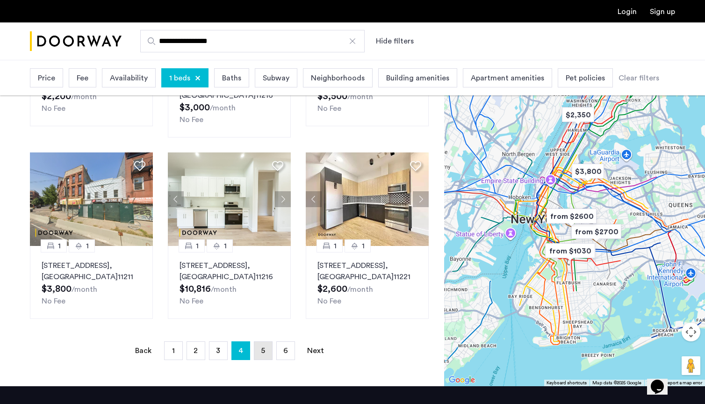
click at [264, 347] on span "5" at bounding box center [263, 350] width 4 height 7
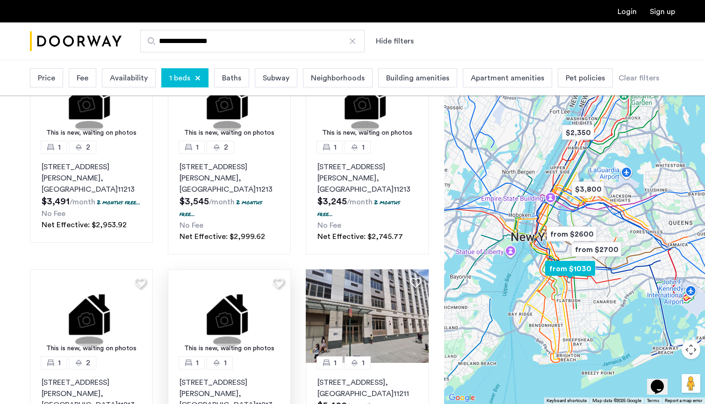
scroll to position [143, 0]
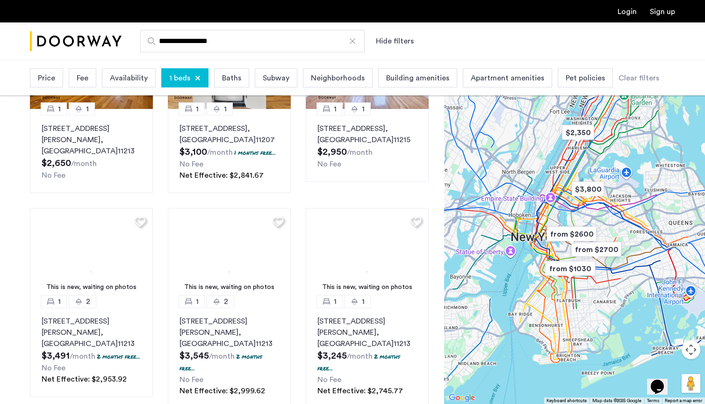
click at [195, 77] on div at bounding box center [198, 78] width 6 height 6
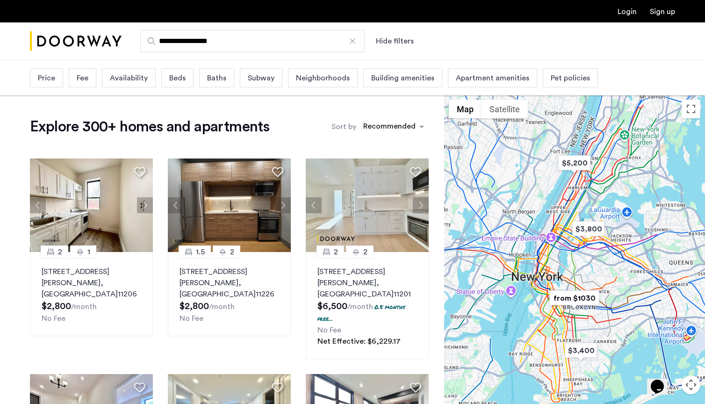
click at [173, 77] on span "Beds" at bounding box center [177, 77] width 16 height 11
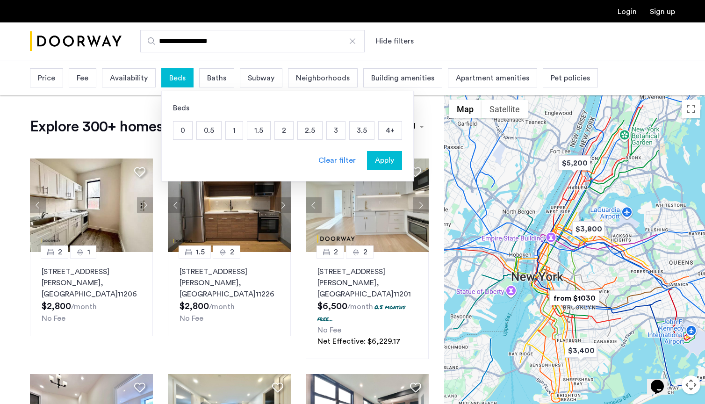
click at [209, 130] on p "0.5" at bounding box center [209, 131] width 24 height 18
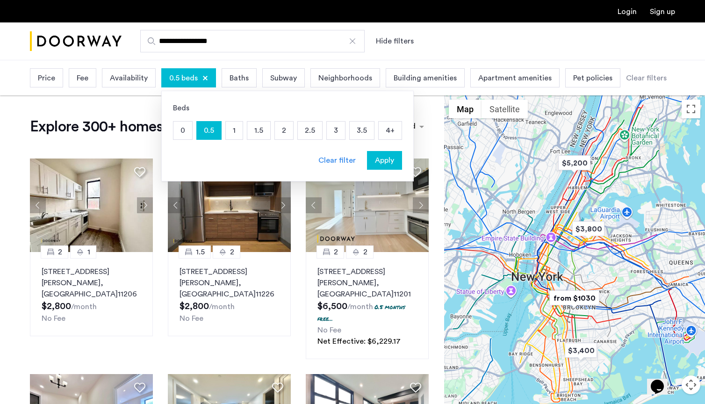
click at [383, 159] on span "Apply" at bounding box center [384, 160] width 19 height 11
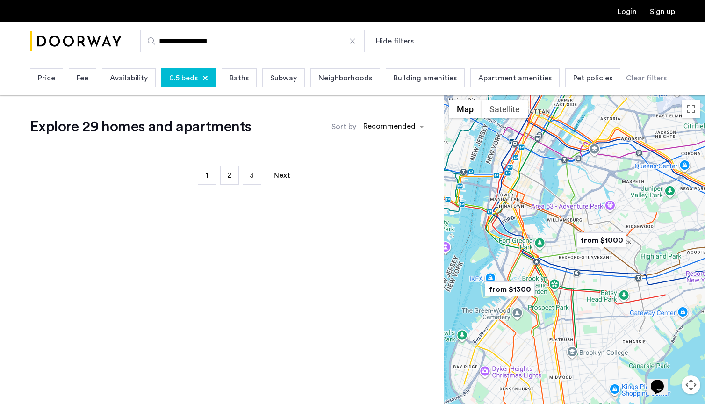
click at [187, 85] on div "0.5 beds" at bounding box center [188, 77] width 55 height 19
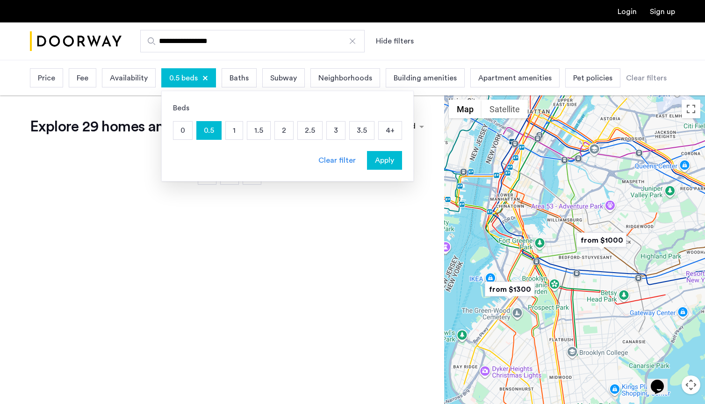
click at [184, 127] on p "0" at bounding box center [182, 131] width 19 height 18
click at [205, 132] on p "0.5" at bounding box center [209, 131] width 24 height 18
click at [380, 162] on span "Apply" at bounding box center [384, 160] width 19 height 11
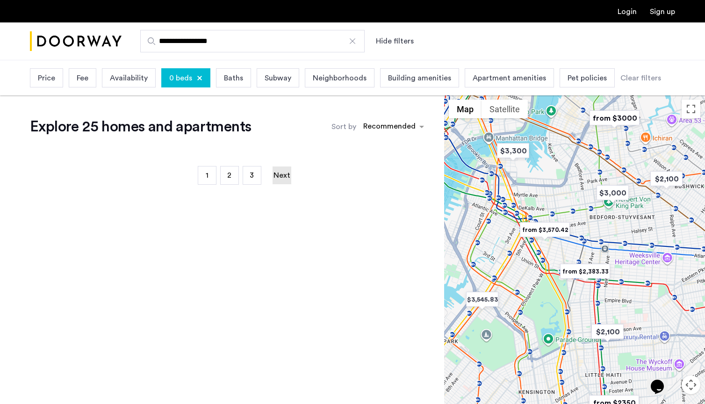
click at [282, 175] on link "Next page" at bounding box center [282, 175] width 19 height 18
click at [611, 335] on img "$2,100" at bounding box center [608, 331] width 40 height 21
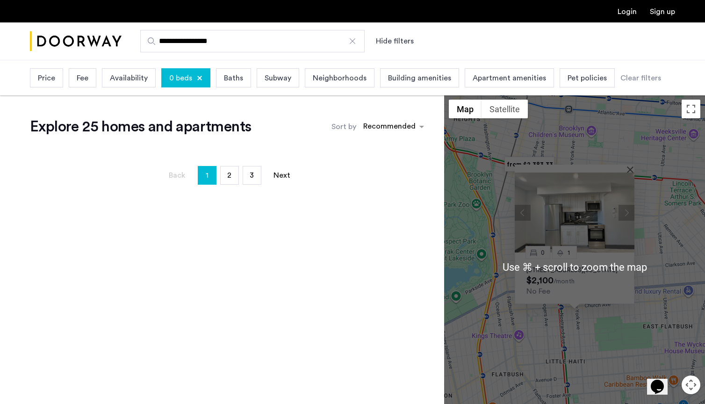
click at [557, 366] on div "0 1 868 New York Avenue, Unit 8, Brooklyn, NY 11203 $2,100 /month No Fee" at bounding box center [574, 267] width 261 height 344
